Goal: Contribute content

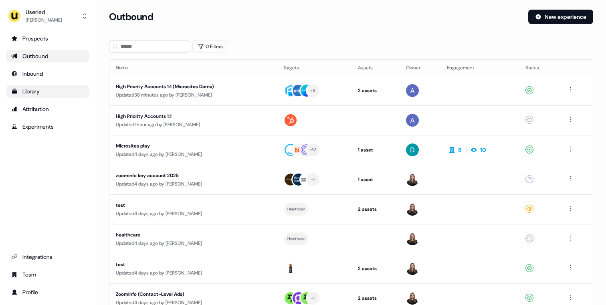
click at [48, 93] on div "Library" at bounding box center [47, 91] width 73 height 8
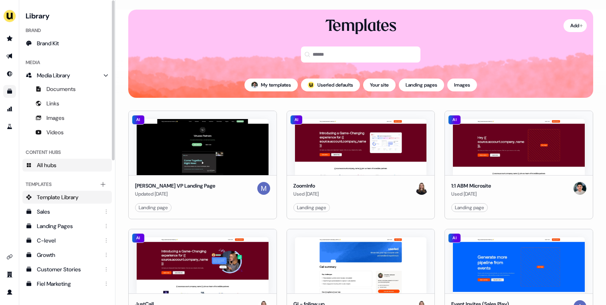
click at [63, 165] on link "All hubs" at bounding box center [66, 165] width 89 height 13
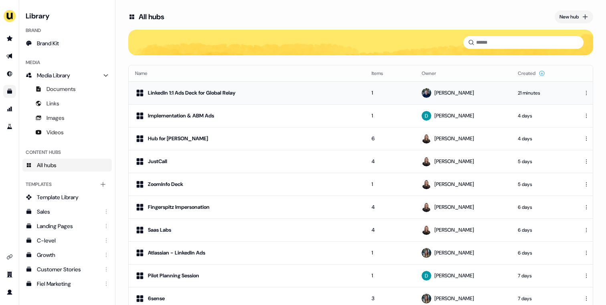
click at [216, 91] on div "LinkedIn 1:1 Ads Deck for Global Relay" at bounding box center [192, 93] width 88 height 8
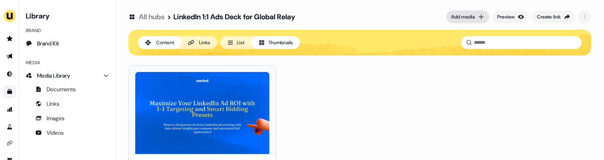
click at [471, 14] on div "Add media" at bounding box center [463, 17] width 24 height 8
click at [580, 15] on html "For the best experience switch devices to a bigger screen. Go to [DOMAIN_NAME] …" at bounding box center [302, 80] width 604 height 160
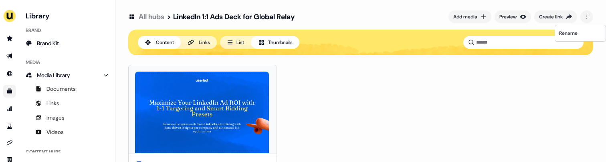
click at [416, 73] on html "For the best experience switch devices to a bigger screen. Go to [DOMAIN_NAME] …" at bounding box center [303, 81] width 606 height 162
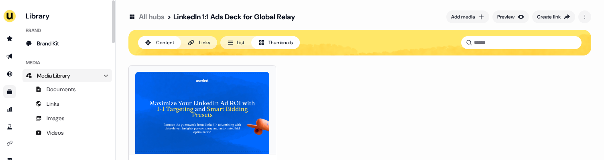
click at [51, 71] on span "Media Library" at bounding box center [53, 75] width 33 height 8
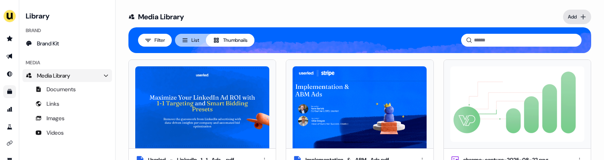
click at [575, 18] on html "For the best experience switch devices to a bigger screen. Go to [DOMAIN_NAME] …" at bounding box center [302, 80] width 604 height 160
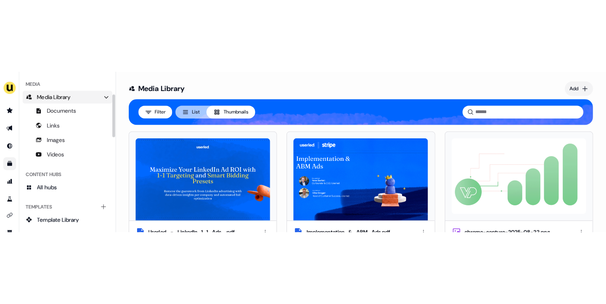
scroll to position [75, 0]
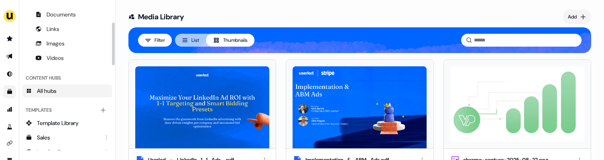
click at [70, 86] on link "All hubs" at bounding box center [66, 90] width 89 height 13
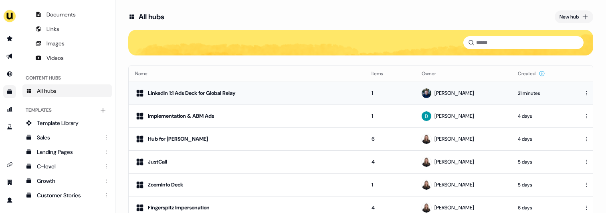
click at [253, 91] on div "LinkedIn 1:1 Ads Deck for Global Relay" at bounding box center [247, 93] width 224 height 10
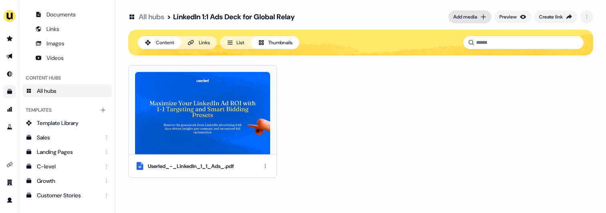
click at [467, 20] on button "Add media" at bounding box center [470, 16] width 43 height 13
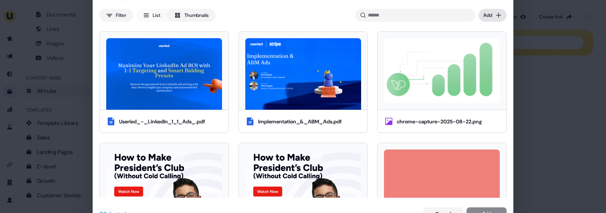
click at [492, 18] on div "Media Filter List Thumbnails Uploaded Add Userled_-_LinkedIn_1_1_Ads_.pdf Imple…" at bounding box center [303, 106] width 606 height 213
click at [483, 30] on div "Upload files" at bounding box center [481, 31] width 47 height 13
click at [491, 14] on div "Media Filter List Thumbnails Uploaded Add Userled_-_LinkedIn_1_1_Ads_.pdf Imple…" at bounding box center [303, 106] width 606 height 213
click at [473, 41] on div "Import links" at bounding box center [481, 44] width 47 height 13
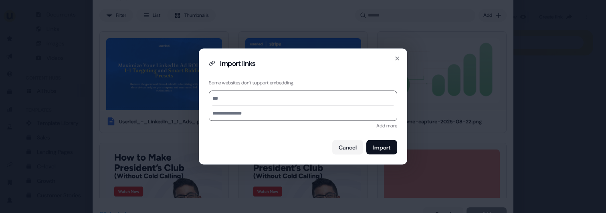
paste input "**********"
type input "**********"
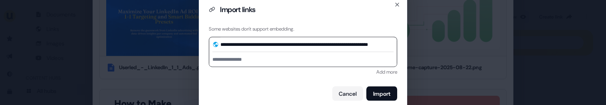
click at [351, 75] on div "Add more" at bounding box center [303, 71] width 189 height 8
click at [369, 91] on button "Import" at bounding box center [382, 93] width 31 height 14
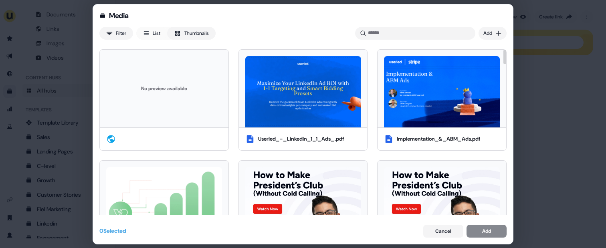
click at [178, 97] on div "No preview available" at bounding box center [164, 88] width 116 height 65
click at [485, 231] on div "Add" at bounding box center [487, 231] width 9 height 8
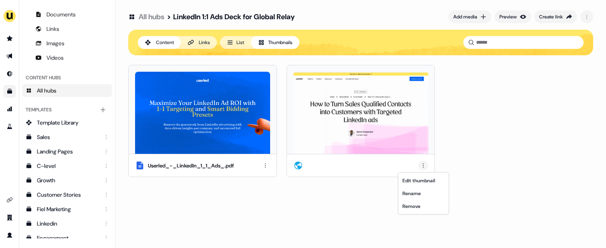
click at [427, 166] on html "For the best experience switch devices to a bigger screen. Go to [DOMAIN_NAME] …" at bounding box center [303, 124] width 606 height 248
click at [356, 193] on html "For the best experience switch devices to a bigger screen. Go to [DOMAIN_NAME] …" at bounding box center [303, 124] width 606 height 248
click at [464, 16] on div "Add media" at bounding box center [466, 17] width 24 height 8
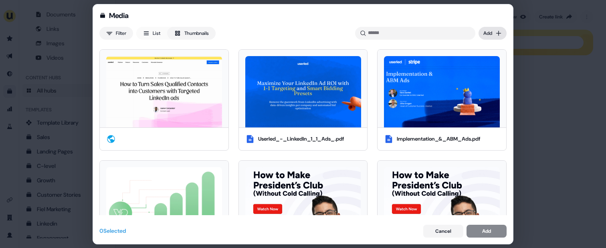
click at [488, 32] on div "Media Filter List Thumbnails Uploaded Add Userled_-_LinkedIn_1_1_Ads_.pdf Imple…" at bounding box center [303, 124] width 606 height 248
click at [491, 61] on div "Import links" at bounding box center [481, 62] width 47 height 13
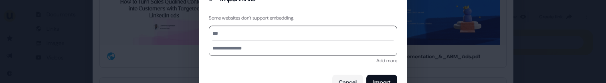
click at [264, 65] on form "Import links Some websites don't support embedding. Add more Cancel Import" at bounding box center [303, 42] width 189 height 96
click at [259, 34] on input at bounding box center [303, 33] width 181 height 14
paste input "**********"
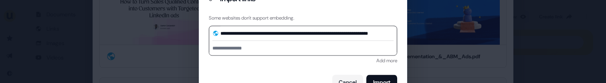
type input "**********"
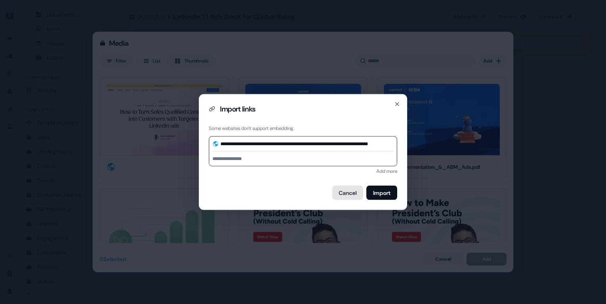
click at [342, 192] on button "Cancel" at bounding box center [348, 193] width 31 height 14
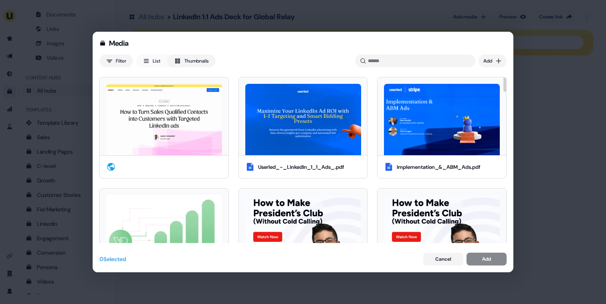
click at [550, 101] on div "Media Filter List Thumbnails Uploaded Add Userled_-_LinkedIn_1_1_Ads_.pdf Imple…" at bounding box center [303, 152] width 606 height 304
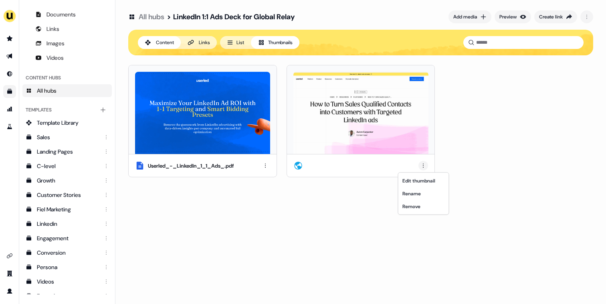
click at [420, 166] on html "For the best experience switch devices to a bigger screen. Go to [DOMAIN_NAME] …" at bounding box center [303, 152] width 606 height 304
click at [409, 194] on div "Rename" at bounding box center [423, 193] width 47 height 13
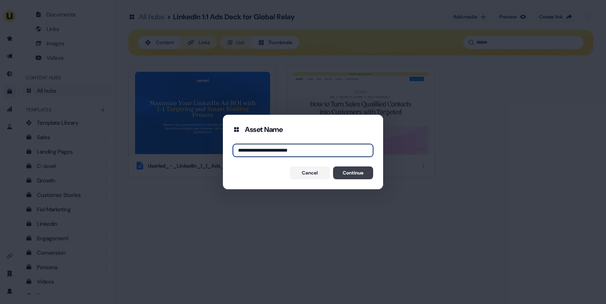
type input "**********"
click at [351, 174] on button "Continue" at bounding box center [353, 172] width 40 height 13
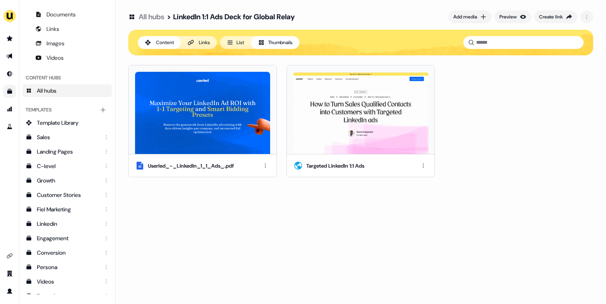
click at [304, 206] on div "All hubs > LinkedIn 1:1 Ads Deck for Global Relay Add media Preview Create link…" at bounding box center [361, 152] width 491 height 304
click at [509, 15] on div "Preview" at bounding box center [508, 17] width 17 height 8
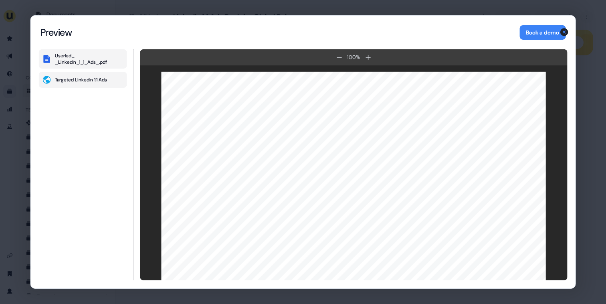
click at [84, 75] on button "Targeted LinkedIn 1:1 Ads" at bounding box center [83, 80] width 88 height 16
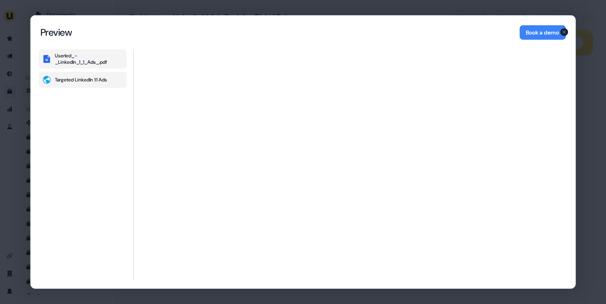
click at [87, 64] on div "Userled_-_LinkedIn_1_1_Ads_.pdf" at bounding box center [89, 59] width 69 height 13
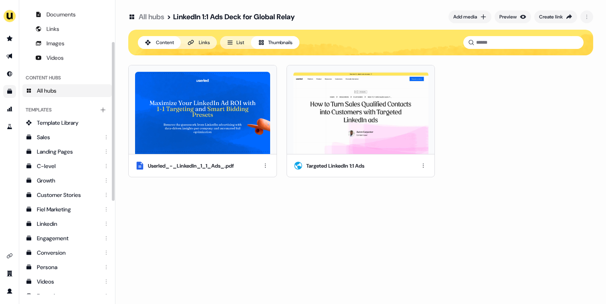
click at [293, 240] on div "All hubs > LinkedIn 1:1 Ads Deck for Global Relay Add media Preview Create link…" at bounding box center [361, 152] width 491 height 304
